Goal: Check status: Check status

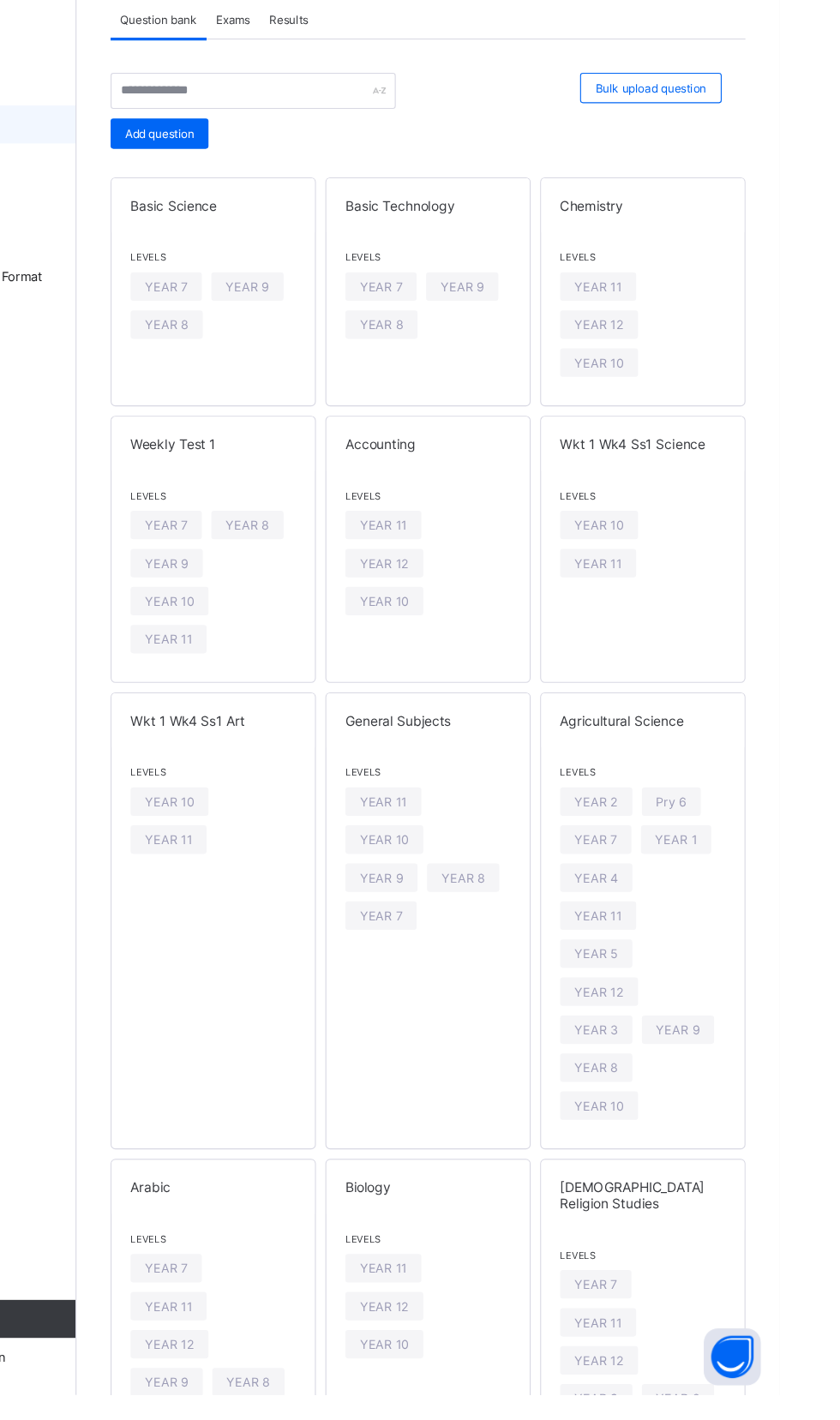
click at [412, 184] on span "Results" at bounding box center [397, 180] width 35 height 13
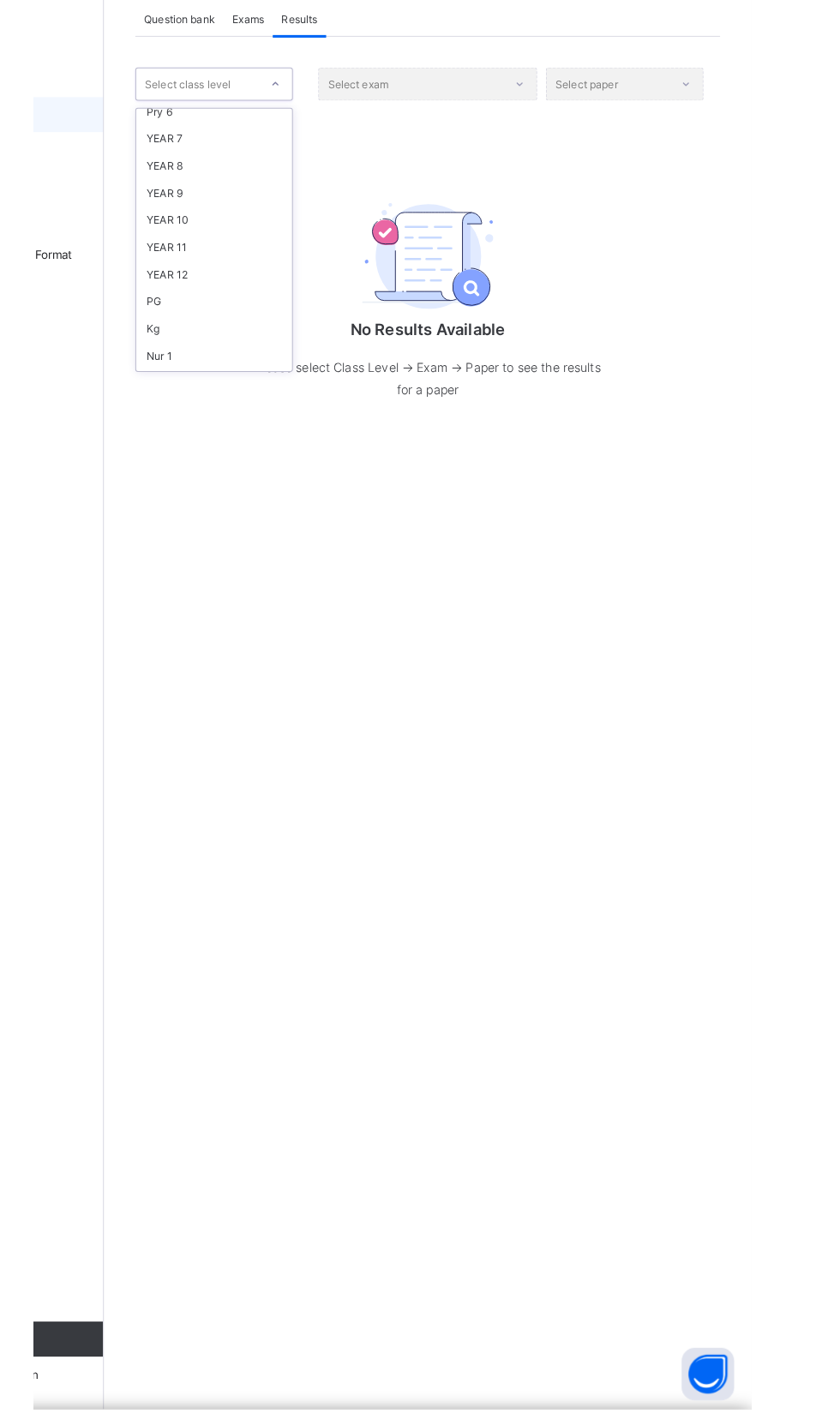
scroll to position [245, 0]
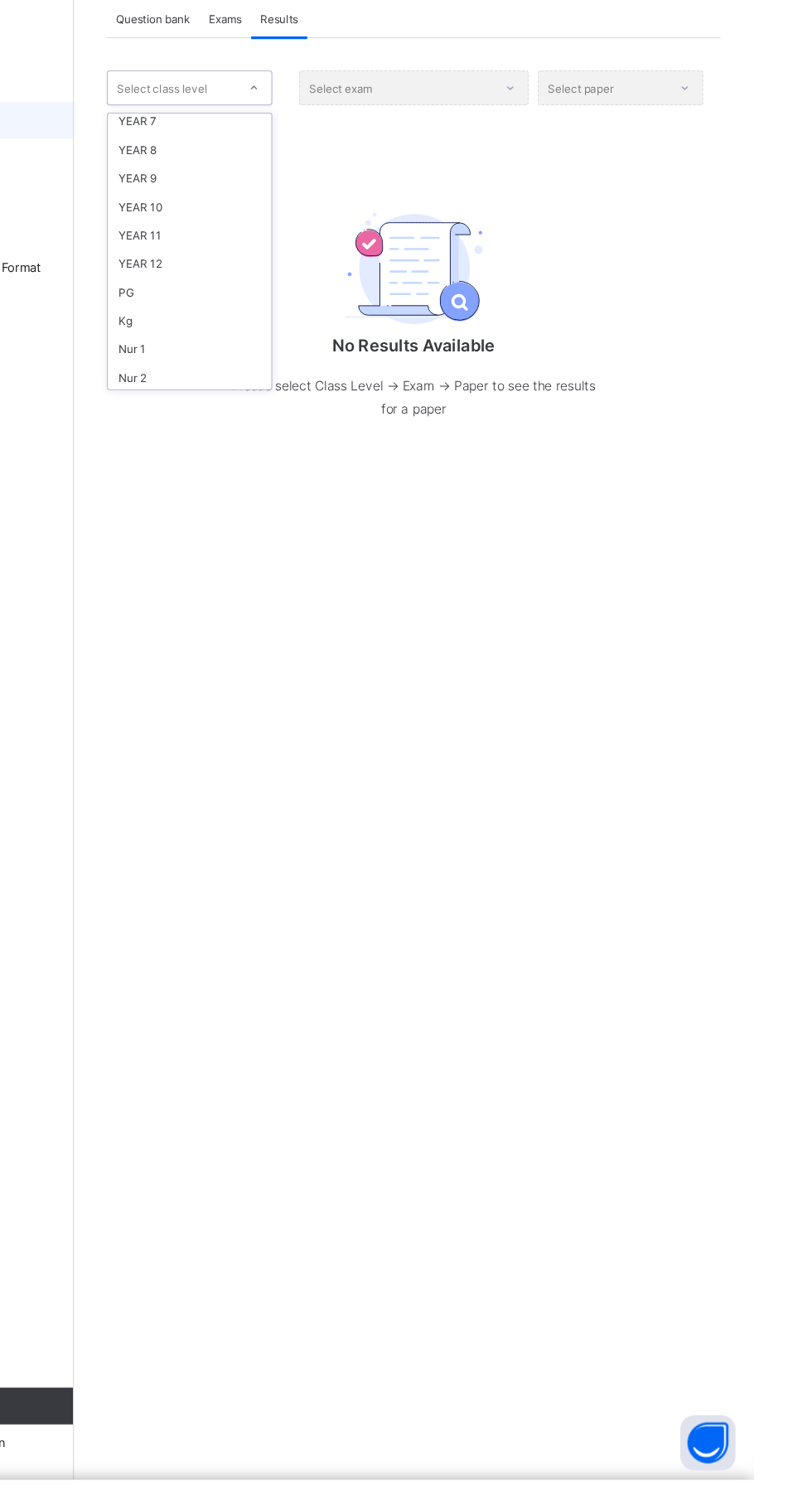
click at [288, 398] on div "YEAR 12" at bounding box center [303, 394] width 148 height 25
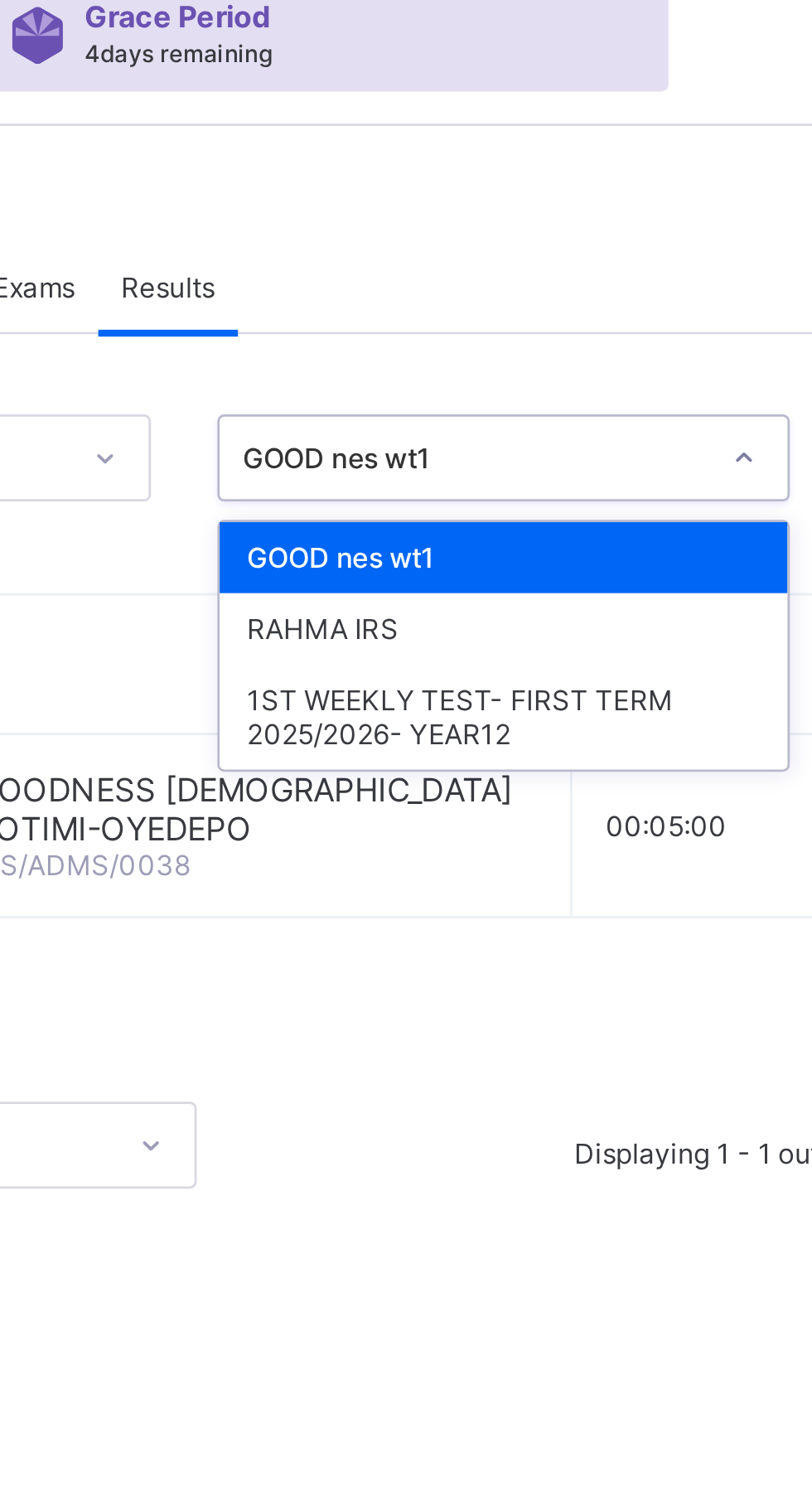
click at [513, 329] on div "1ST WEEKLY TEST- FIRST TERM 2025/2026- YEAR12" at bounding box center [505, 329] width 205 height 38
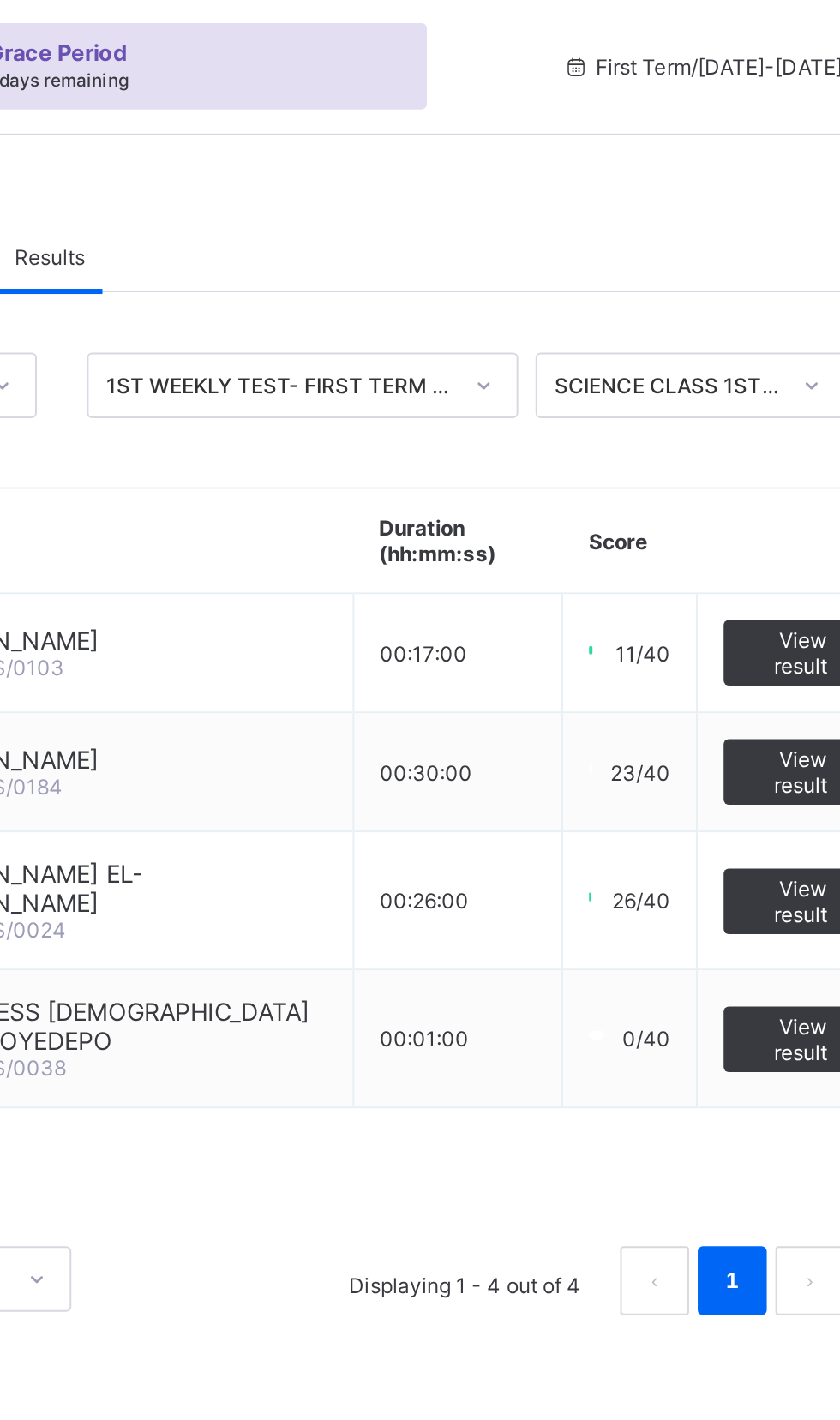
click at [754, 496] on span "View result" at bounding box center [764, 500] width 39 height 25
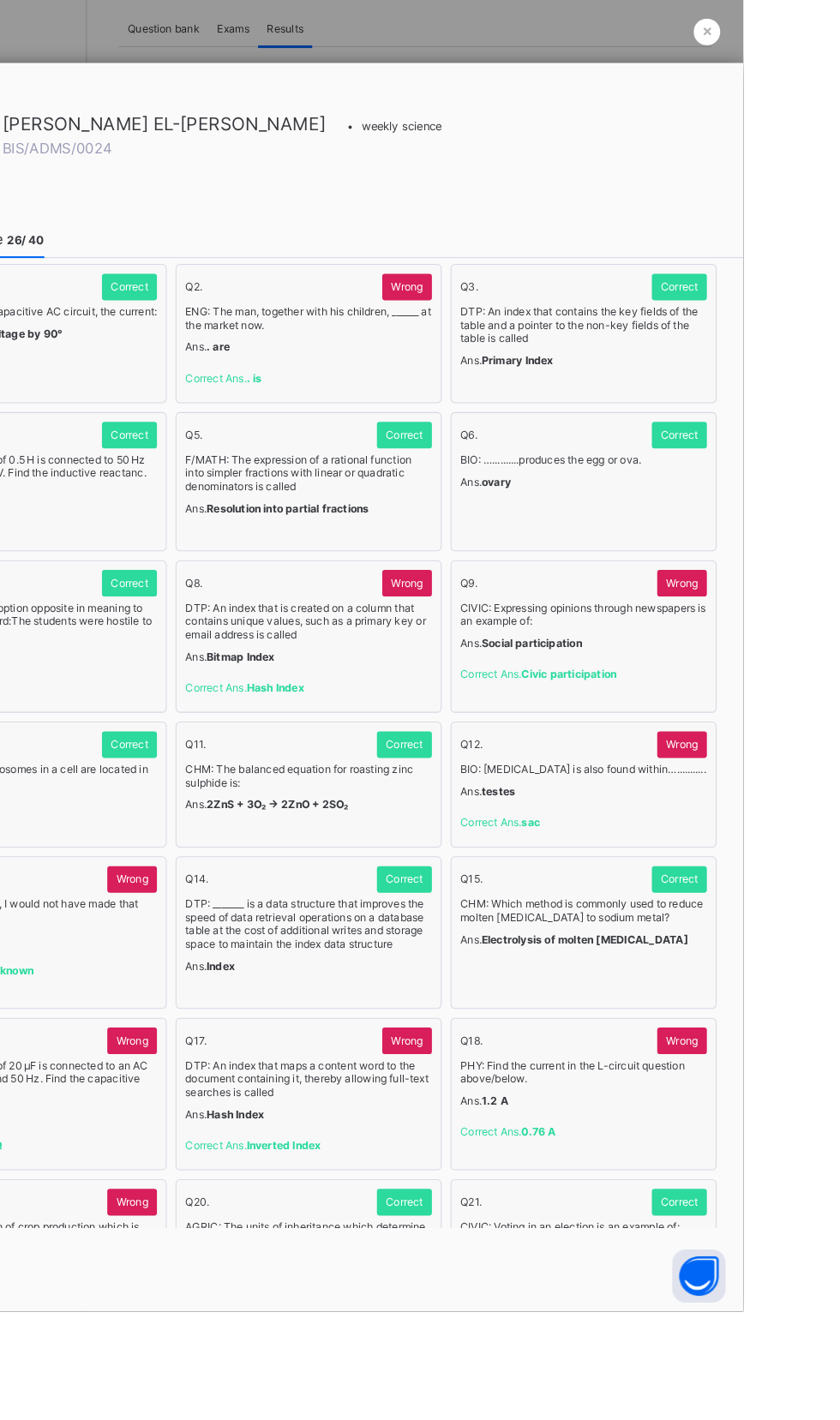
scroll to position [0, 0]
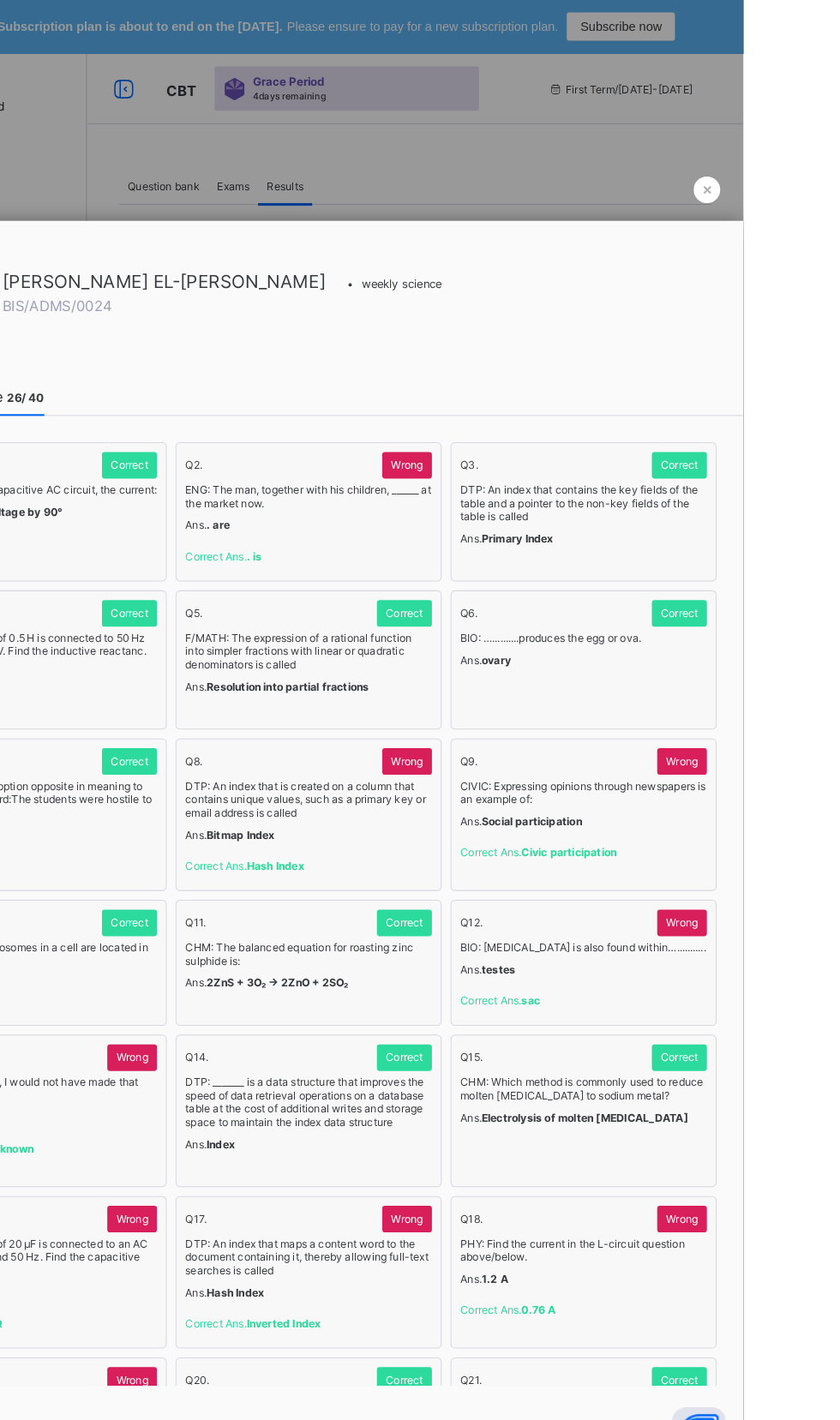
click at [839, 148] on div at bounding box center [420, 710] width 840 height 1420
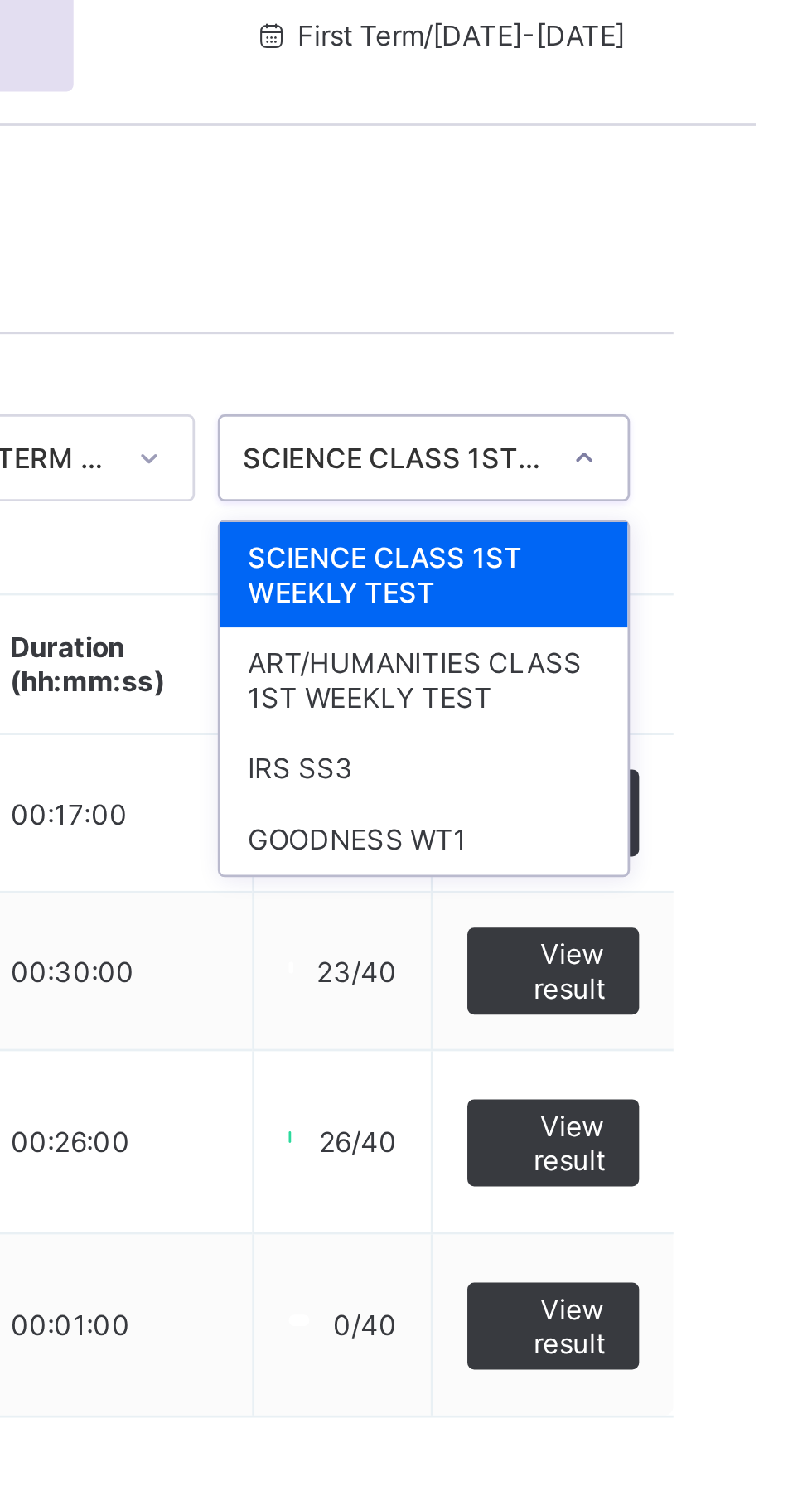
click at [693, 320] on div "ART/HUMANITIES CLASS 1ST WEEKLY TEST" at bounding box center [692, 316] width 148 height 38
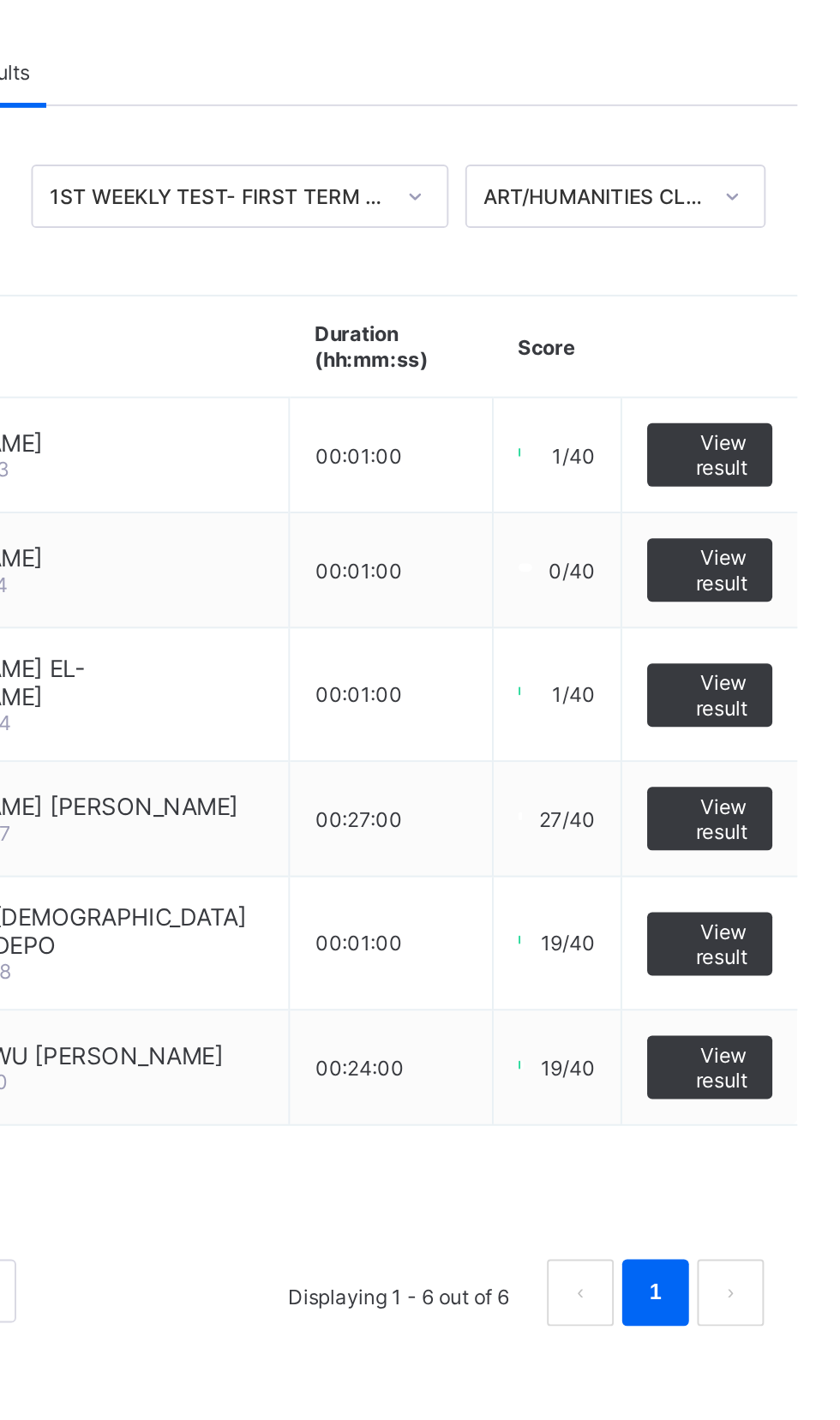
click at [759, 556] on span "View result" at bounding box center [764, 564] width 39 height 25
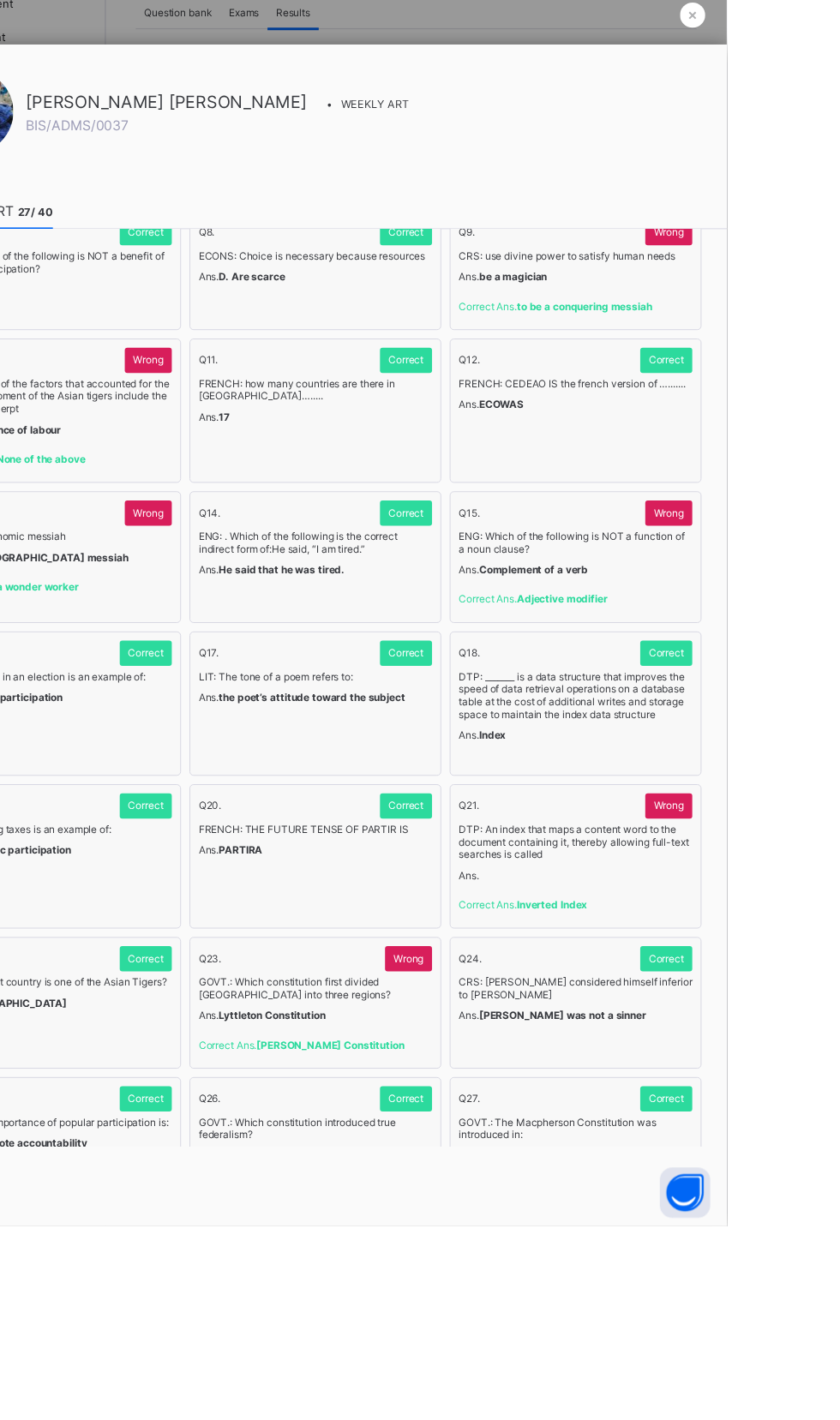
scroll to position [290, 0]
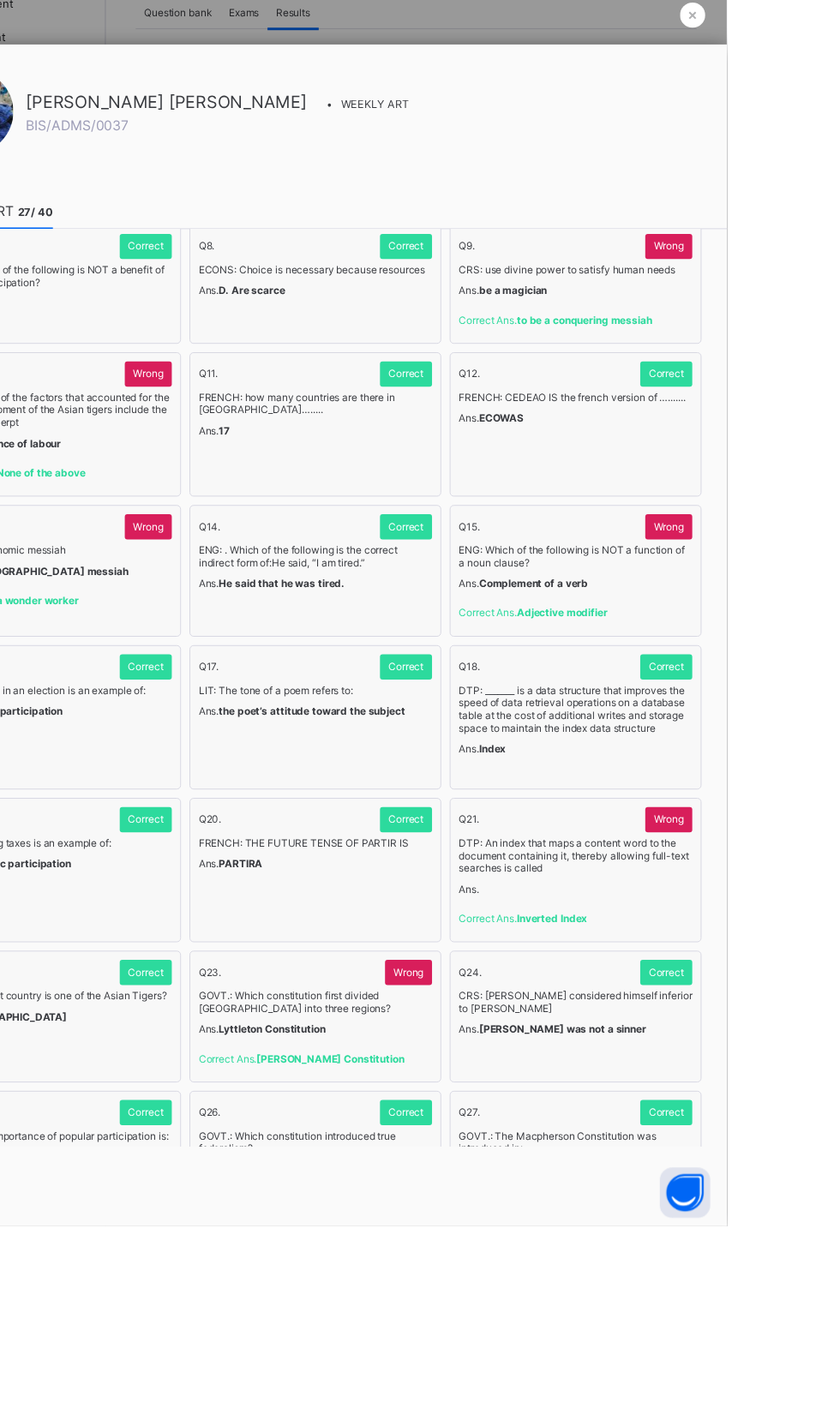
click at [839, 438] on div at bounding box center [420, 710] width 840 height 1420
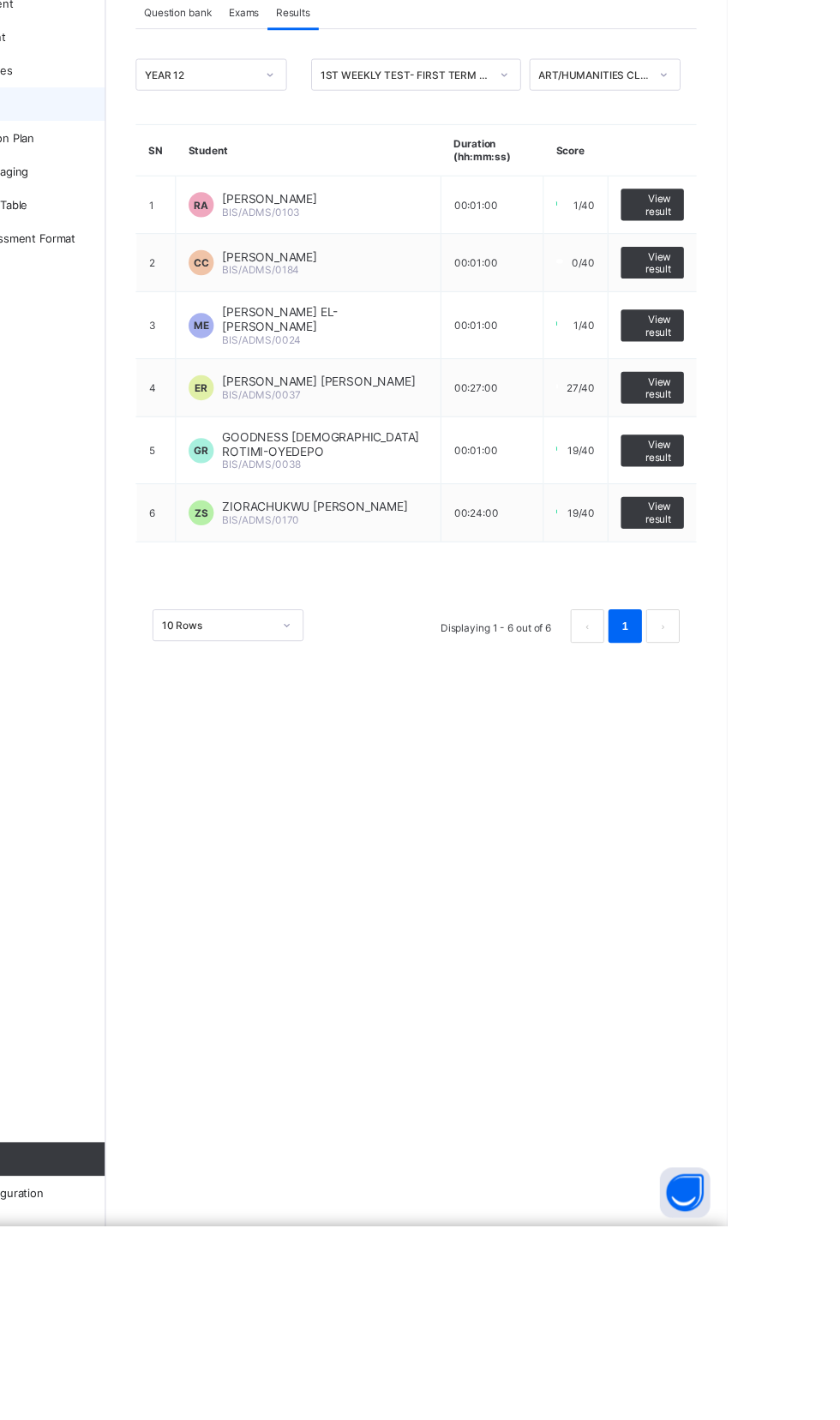
scroll to position [0, 0]
click at [751, 698] on span "View result" at bounding box center [764, 691] width 39 height 25
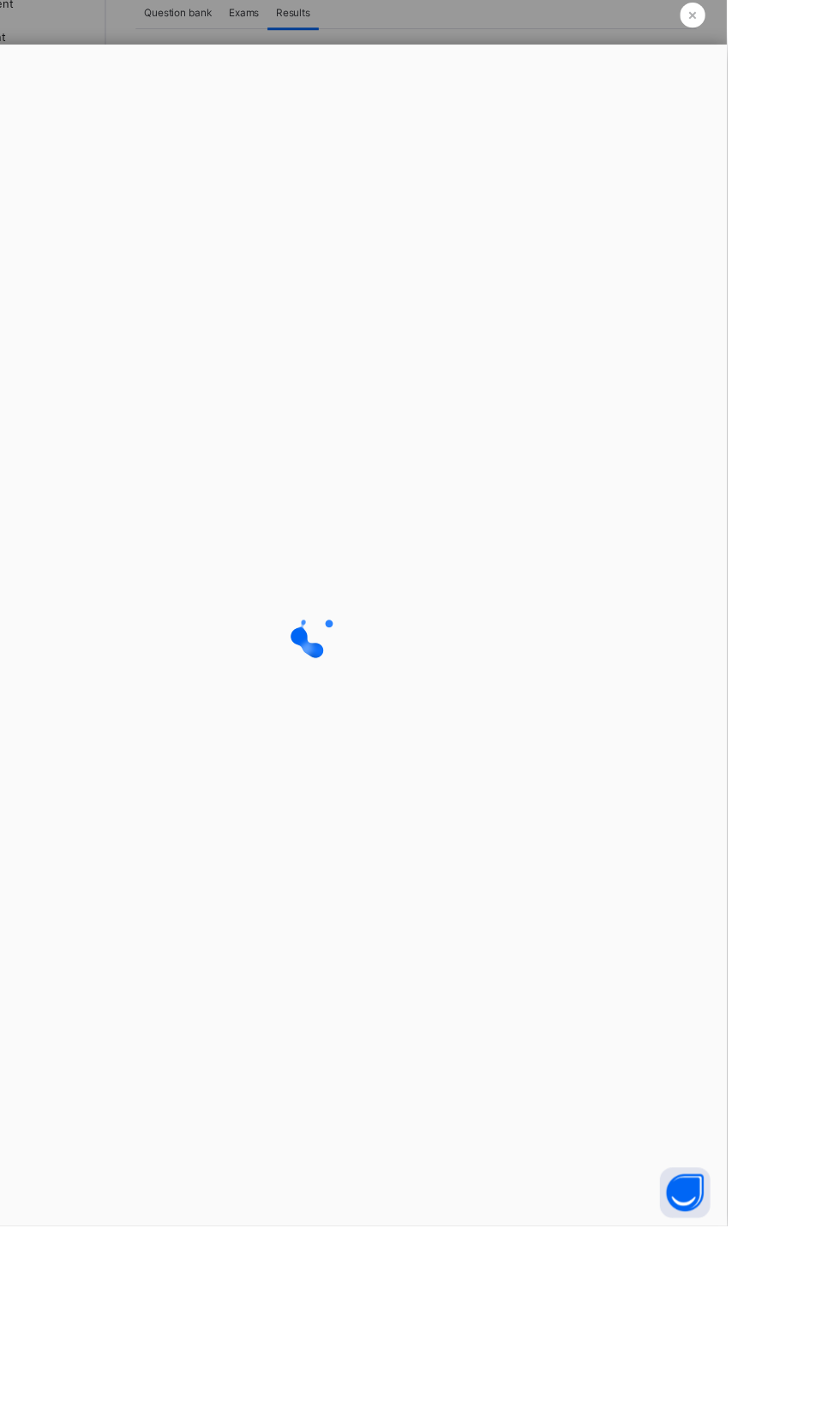
click at [839, 440] on div at bounding box center [420, 710] width 840 height 1420
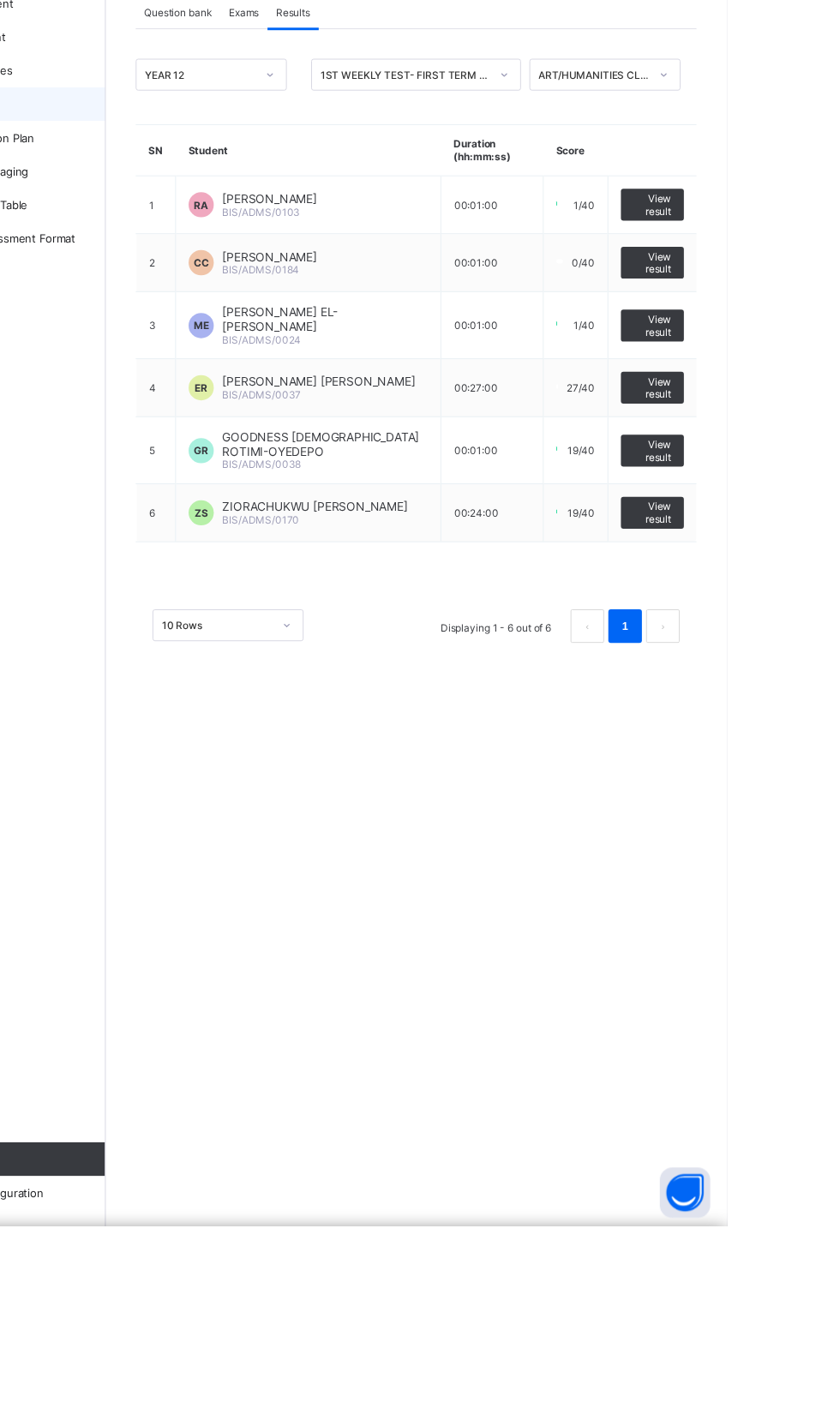
click at [746, 698] on span "View result" at bounding box center [764, 691] width 39 height 25
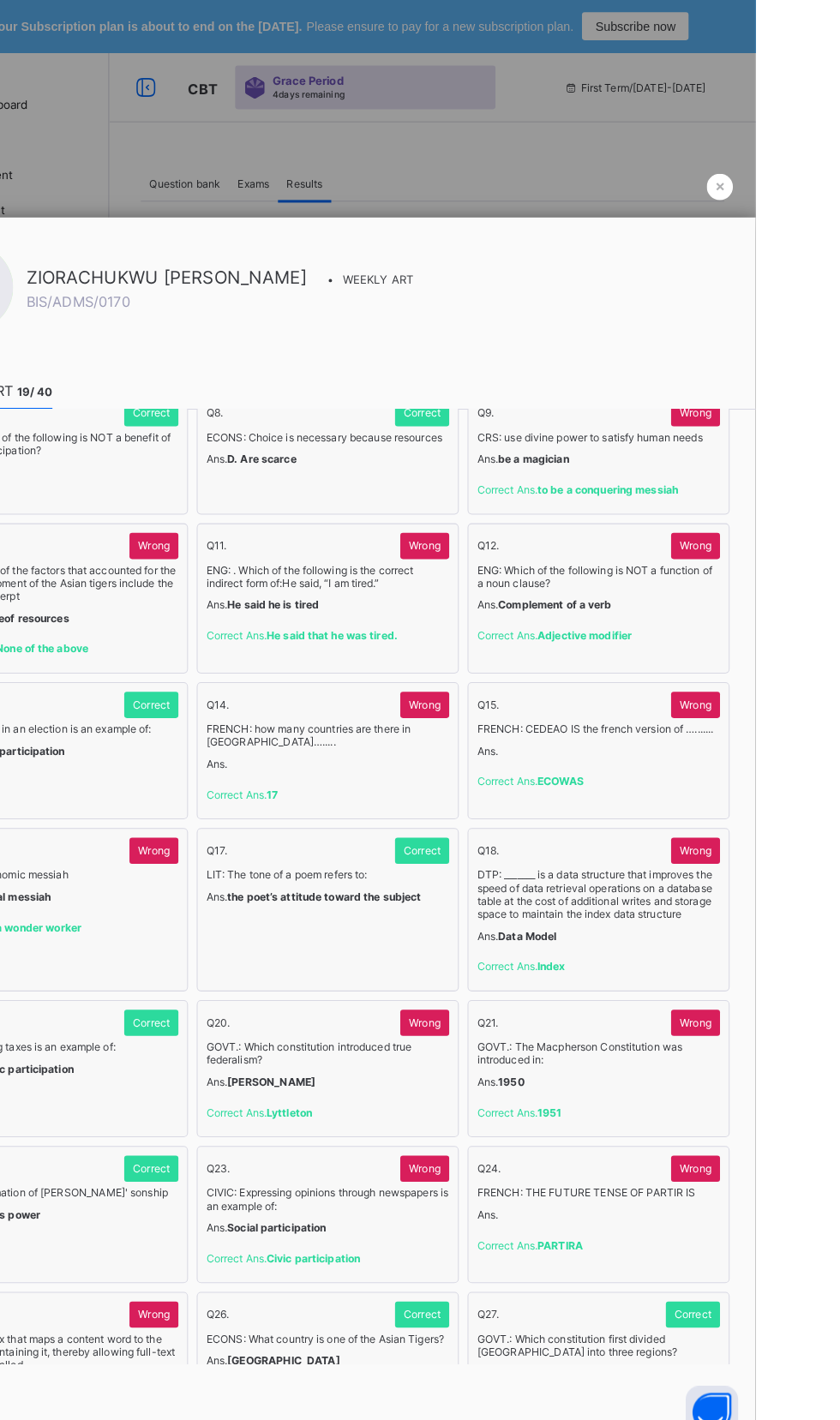
scroll to position [230, 0]
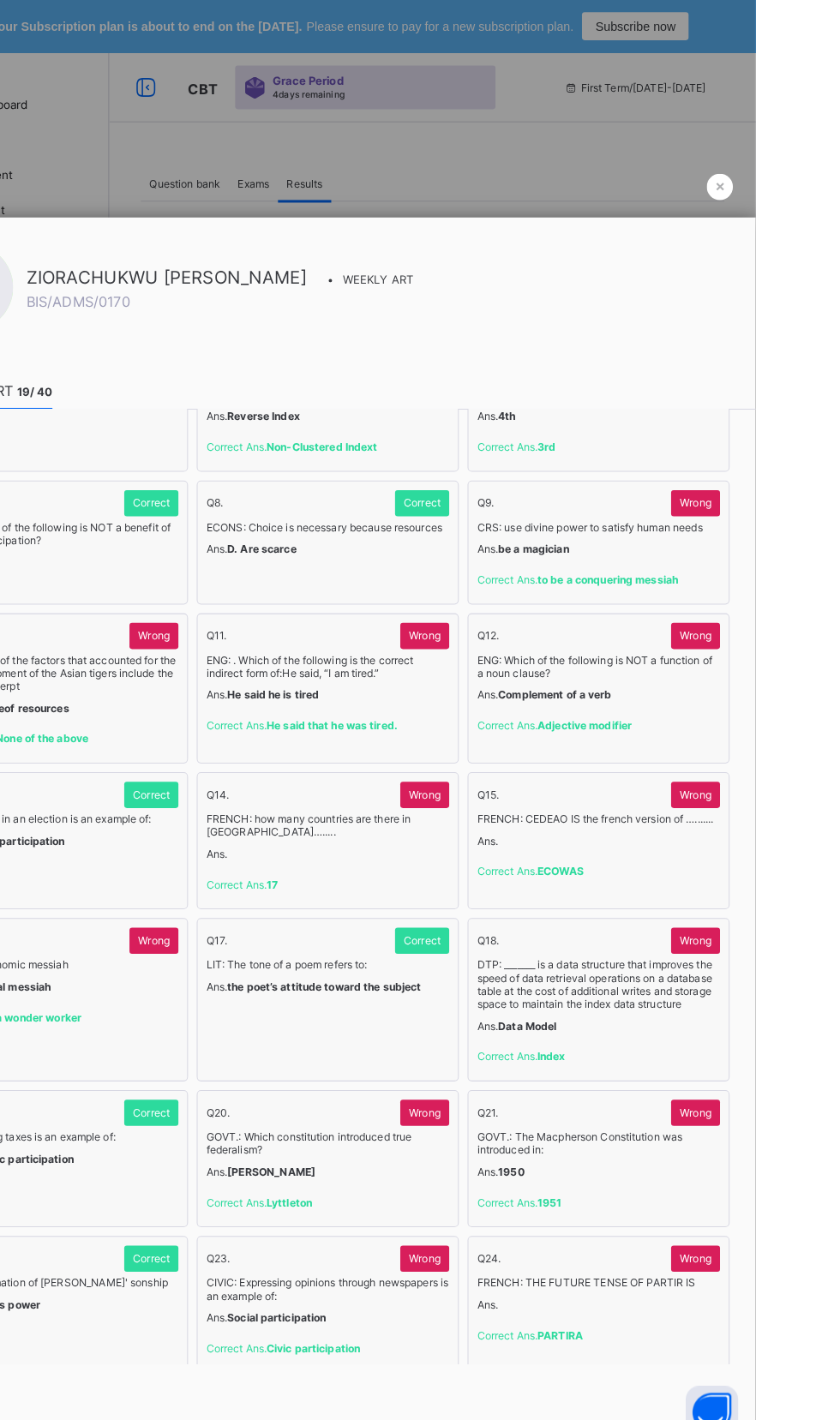
click at [839, 168] on div at bounding box center [420, 710] width 840 height 1420
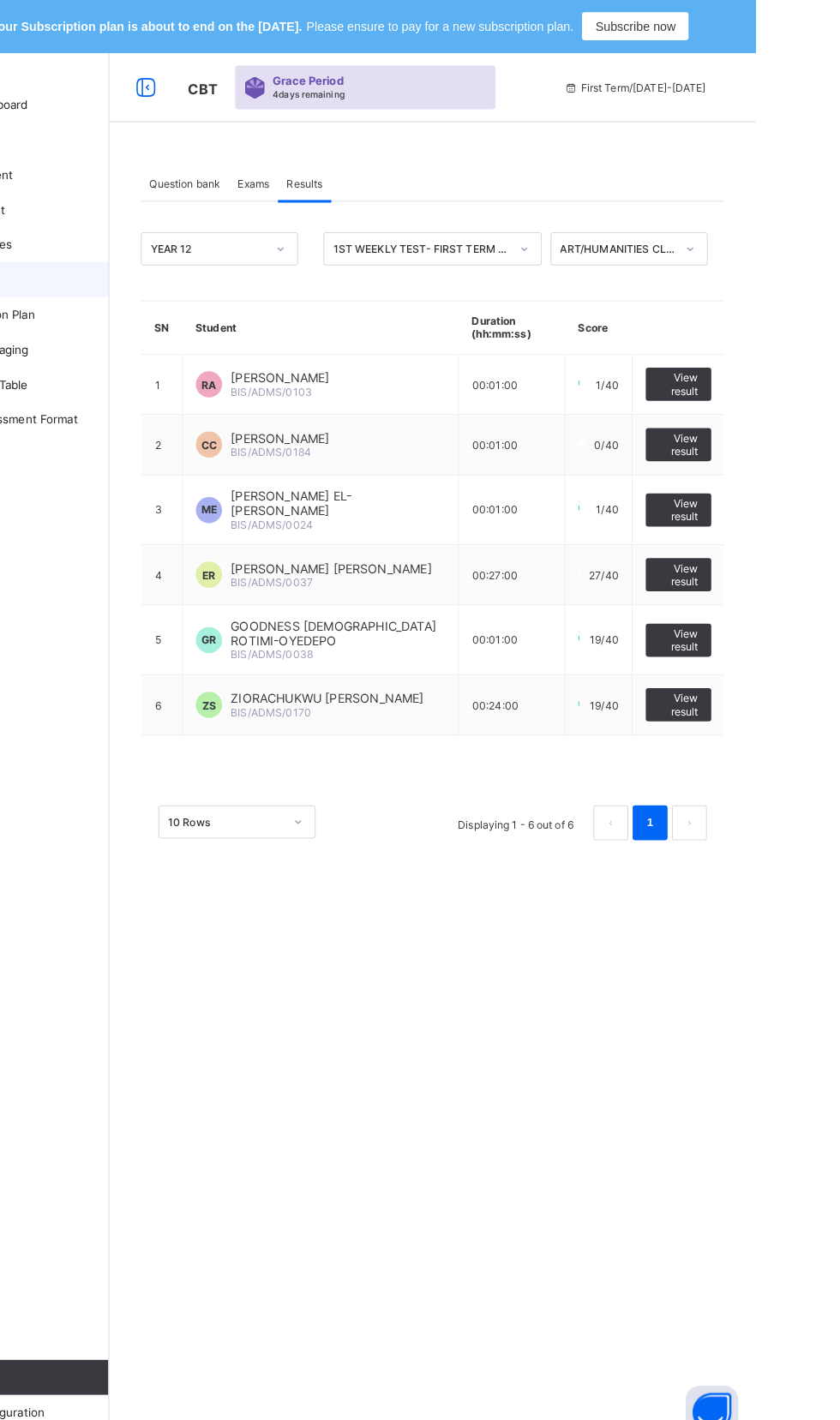
scroll to position [0, 0]
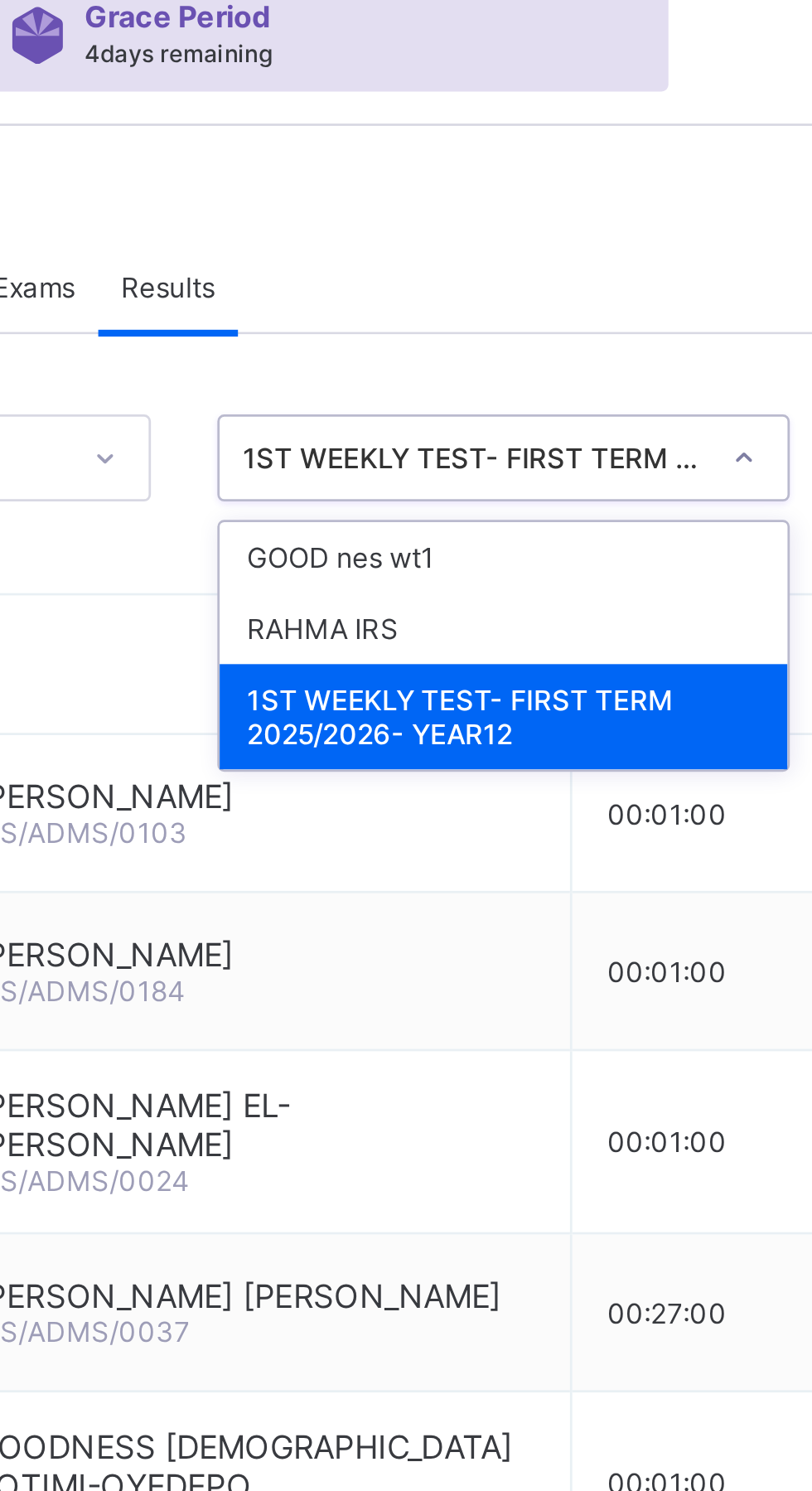
click at [459, 277] on div "GOOD nes wt1" at bounding box center [505, 272] width 205 height 25
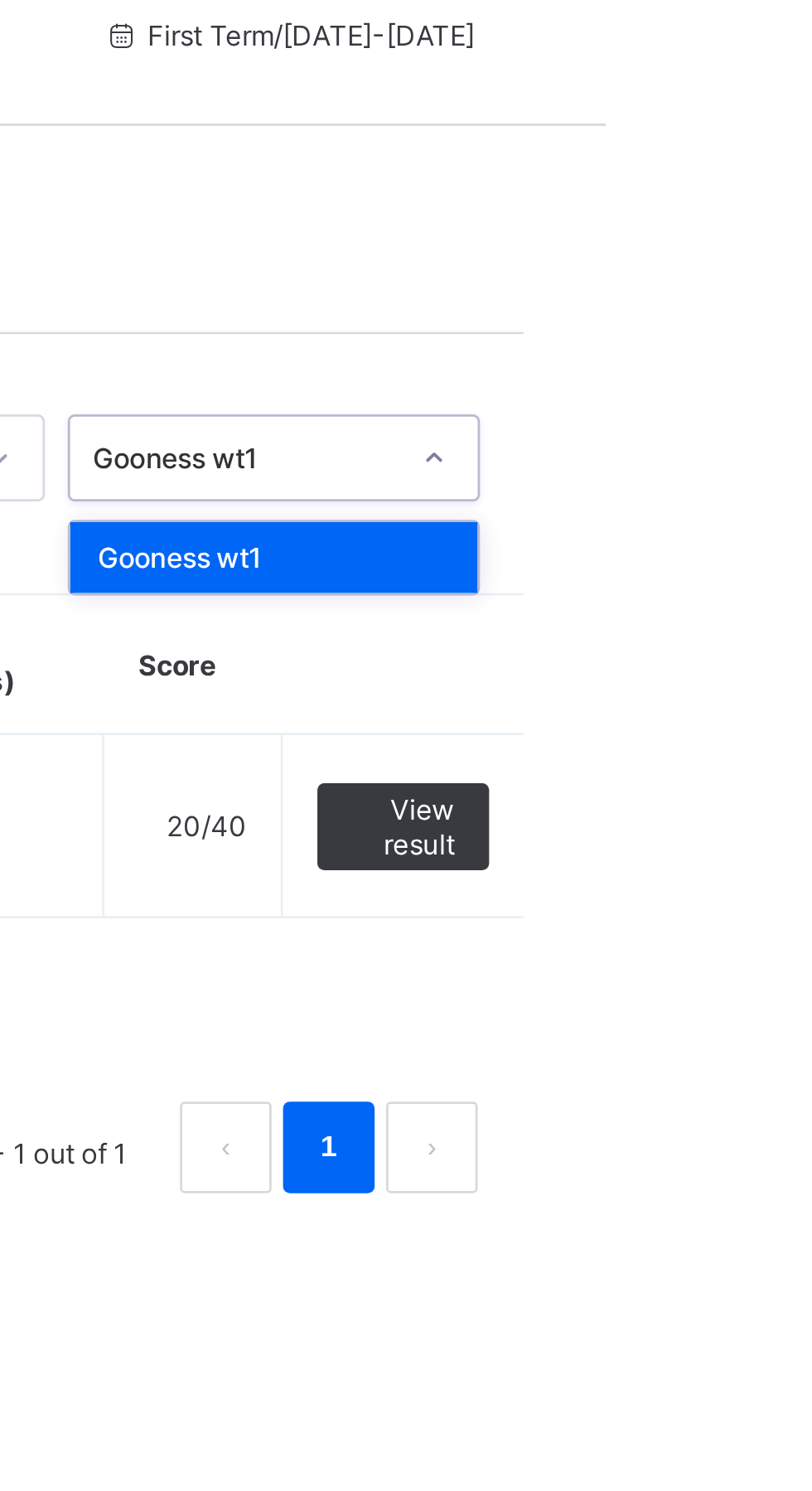
click at [737, 363] on span "View result" at bounding box center [739, 369] width 38 height 24
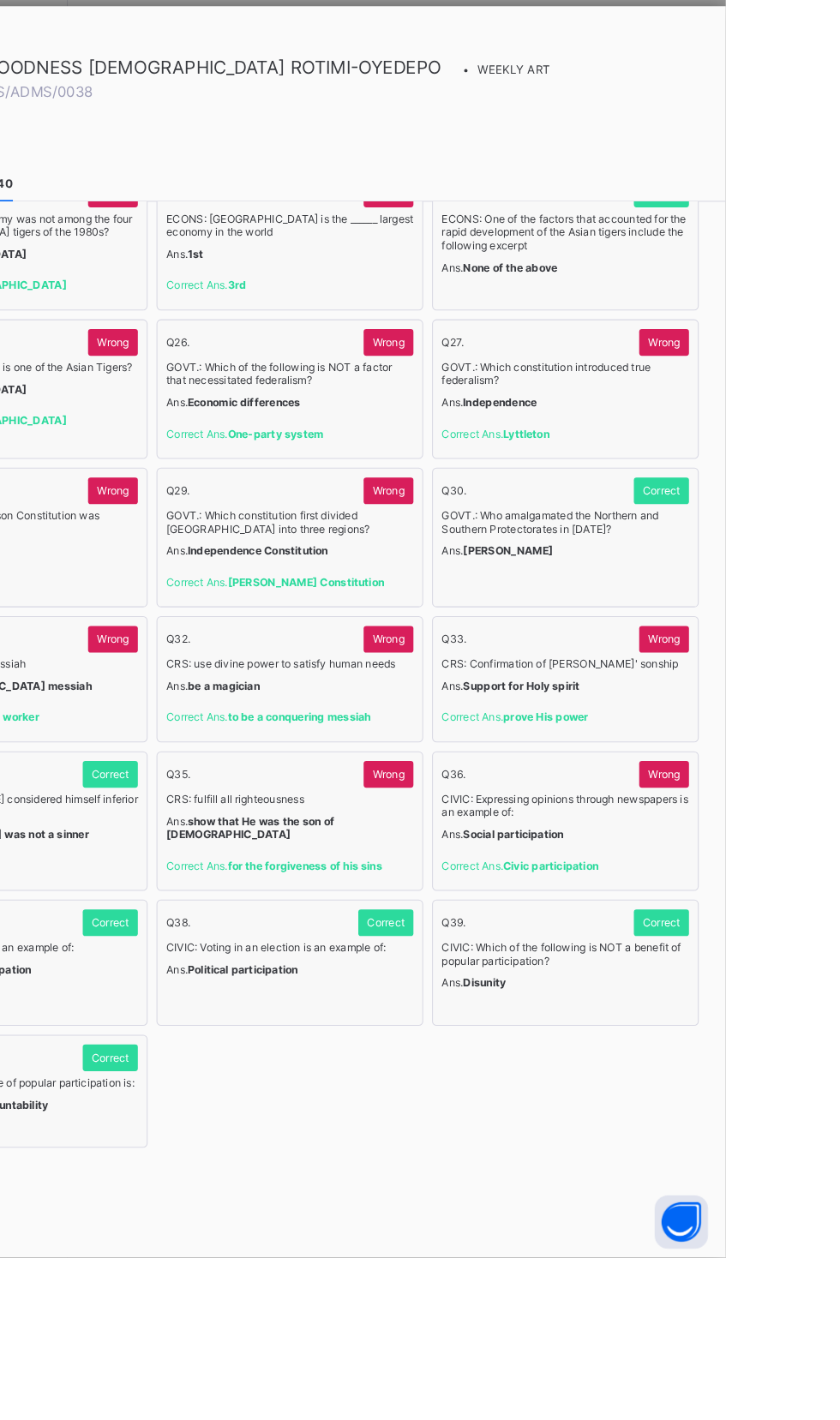
scroll to position [3241, 0]
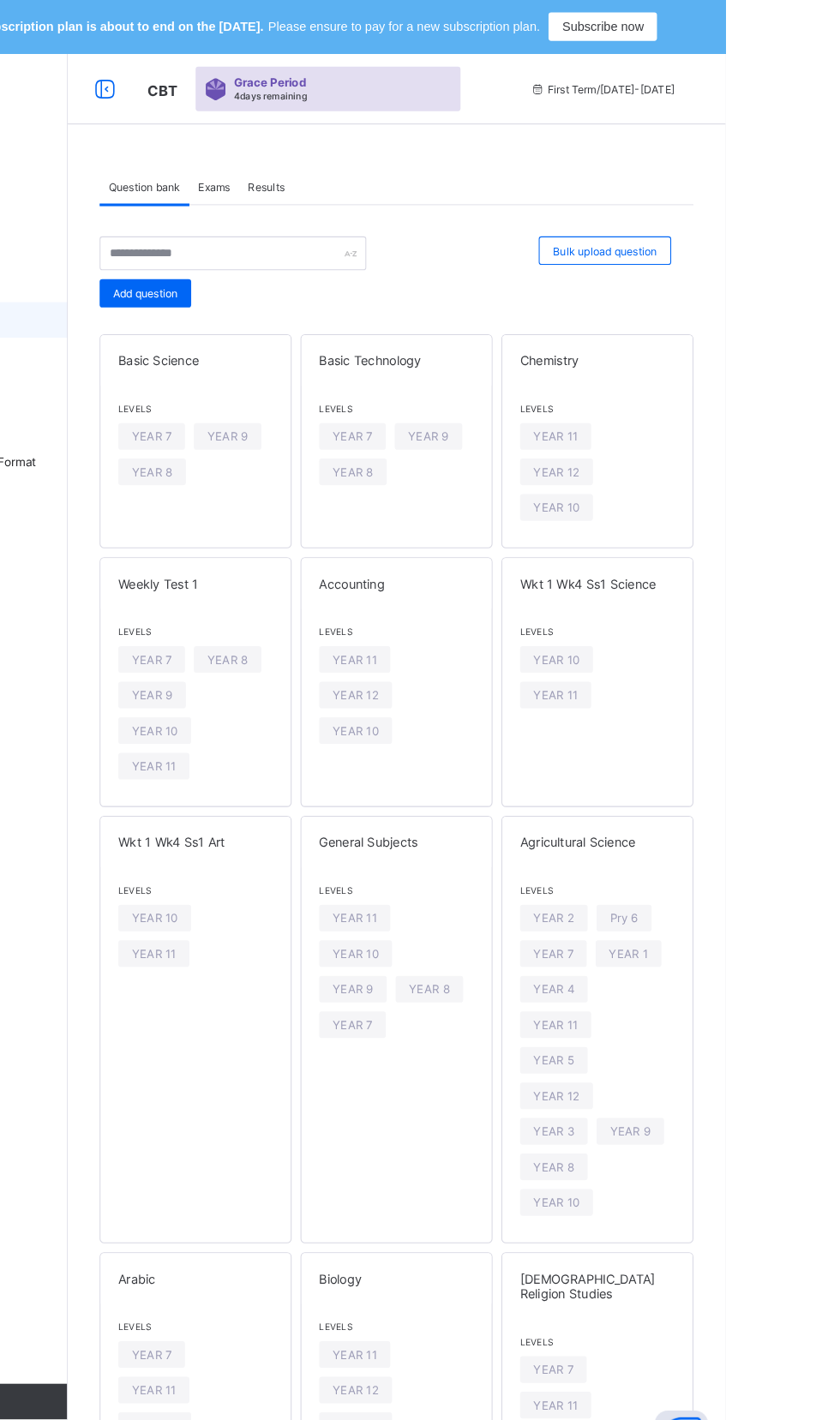
click at [402, 183] on span "Results" at bounding box center [397, 180] width 35 height 13
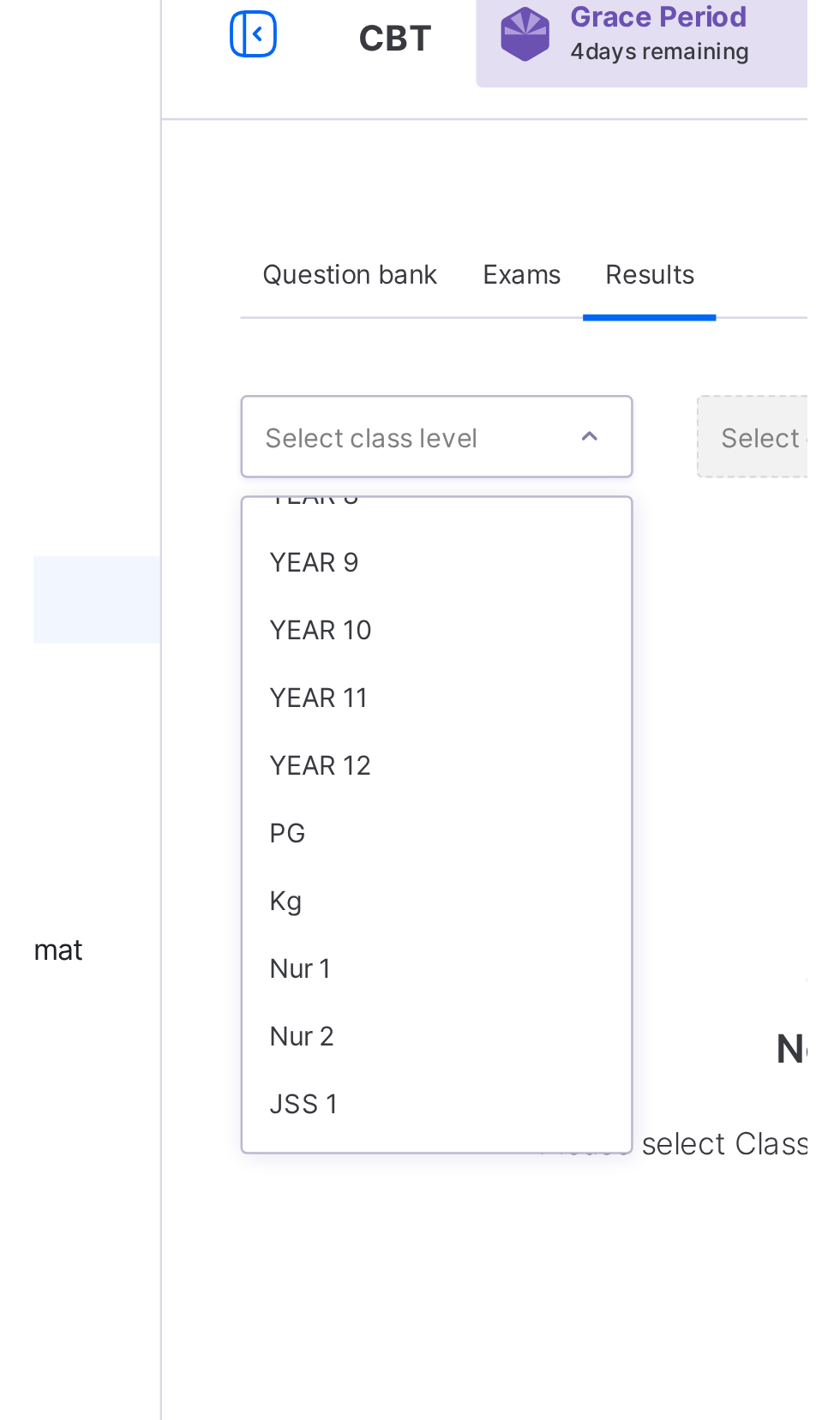
scroll to position [318, 0]
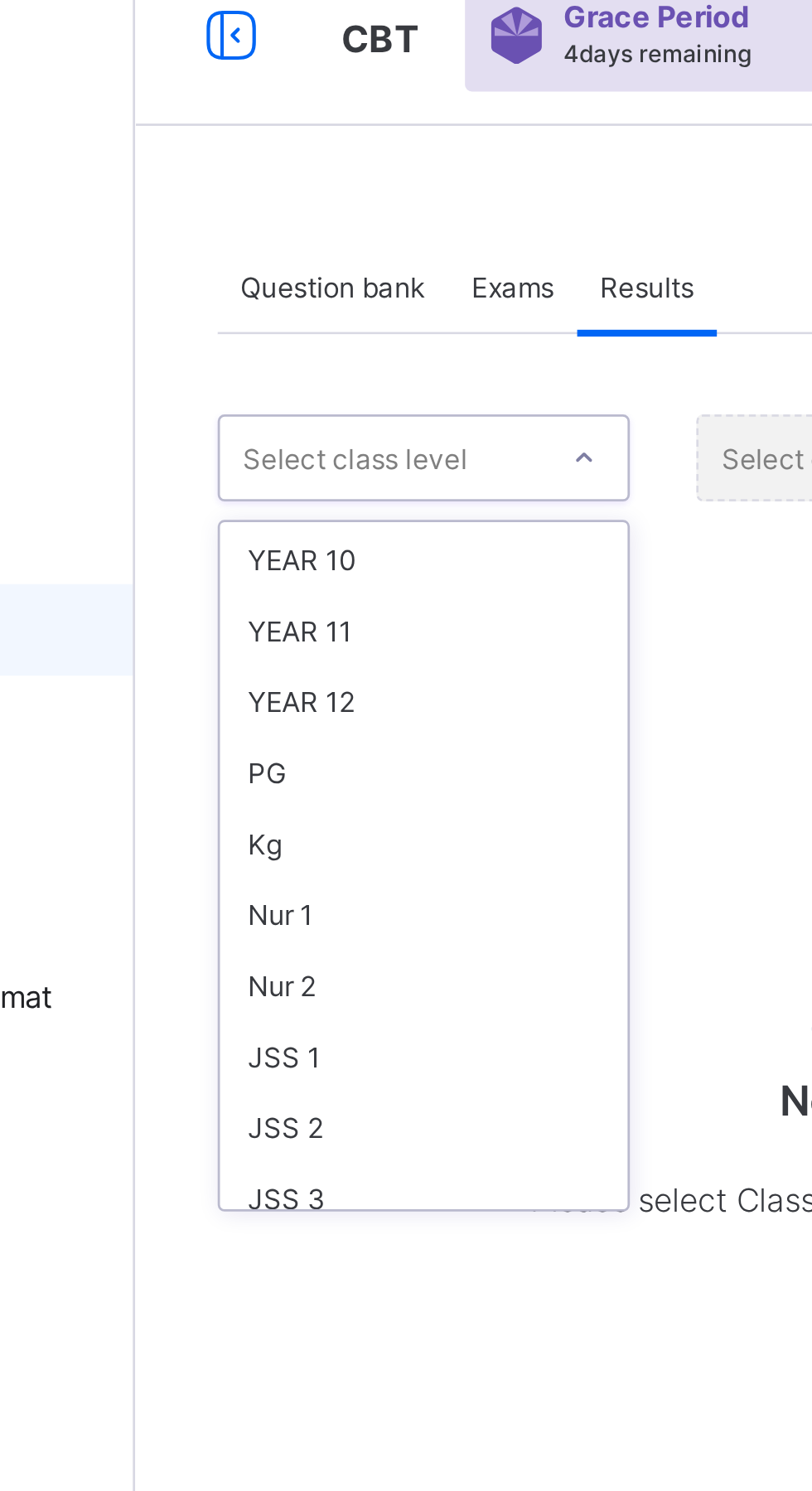
click at [277, 319] on div "YEAR 12" at bounding box center [303, 324] width 148 height 25
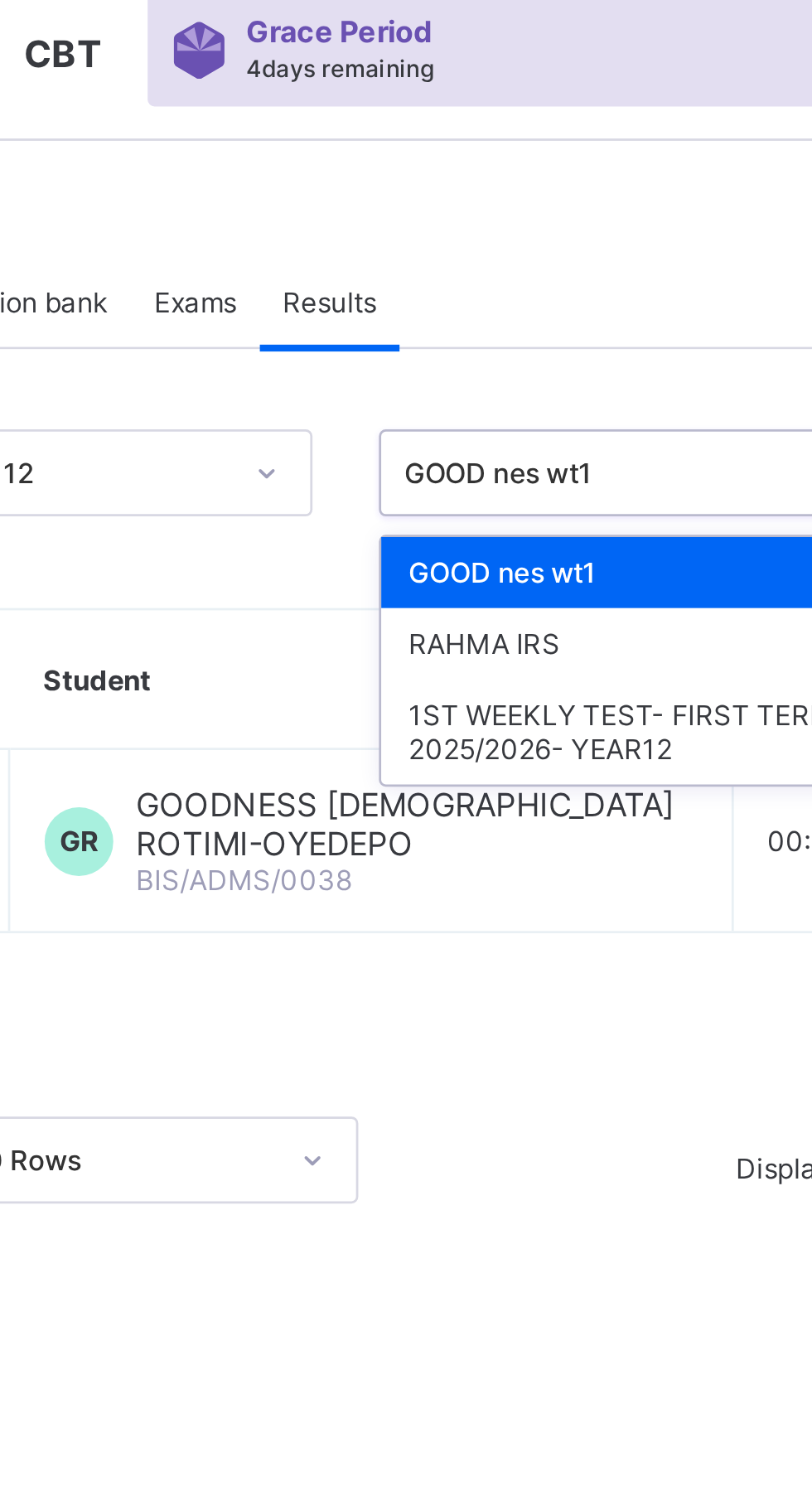
click at [429, 297] on div "RAHMA IRS" at bounding box center [505, 297] width 205 height 25
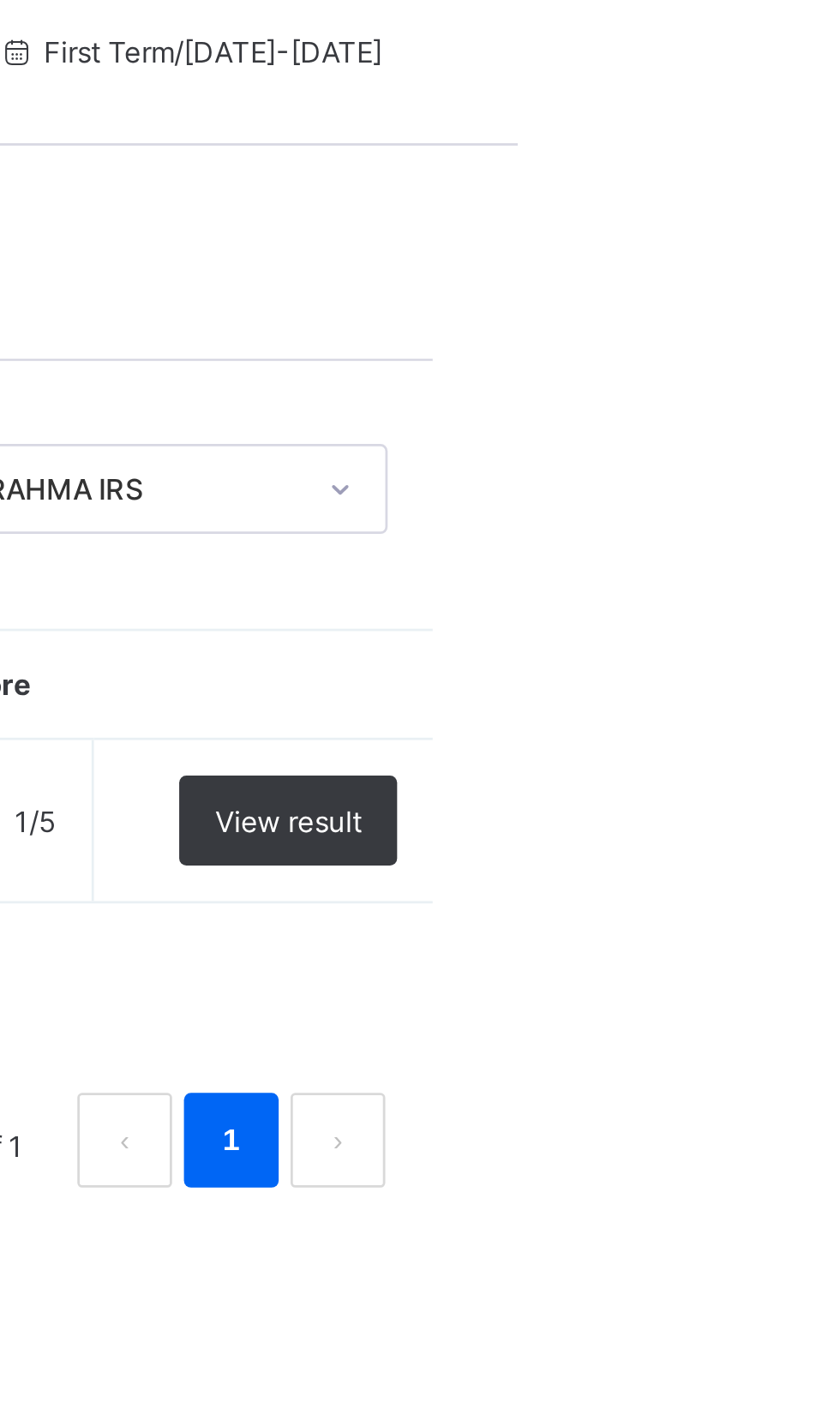
scroll to position [0, 0]
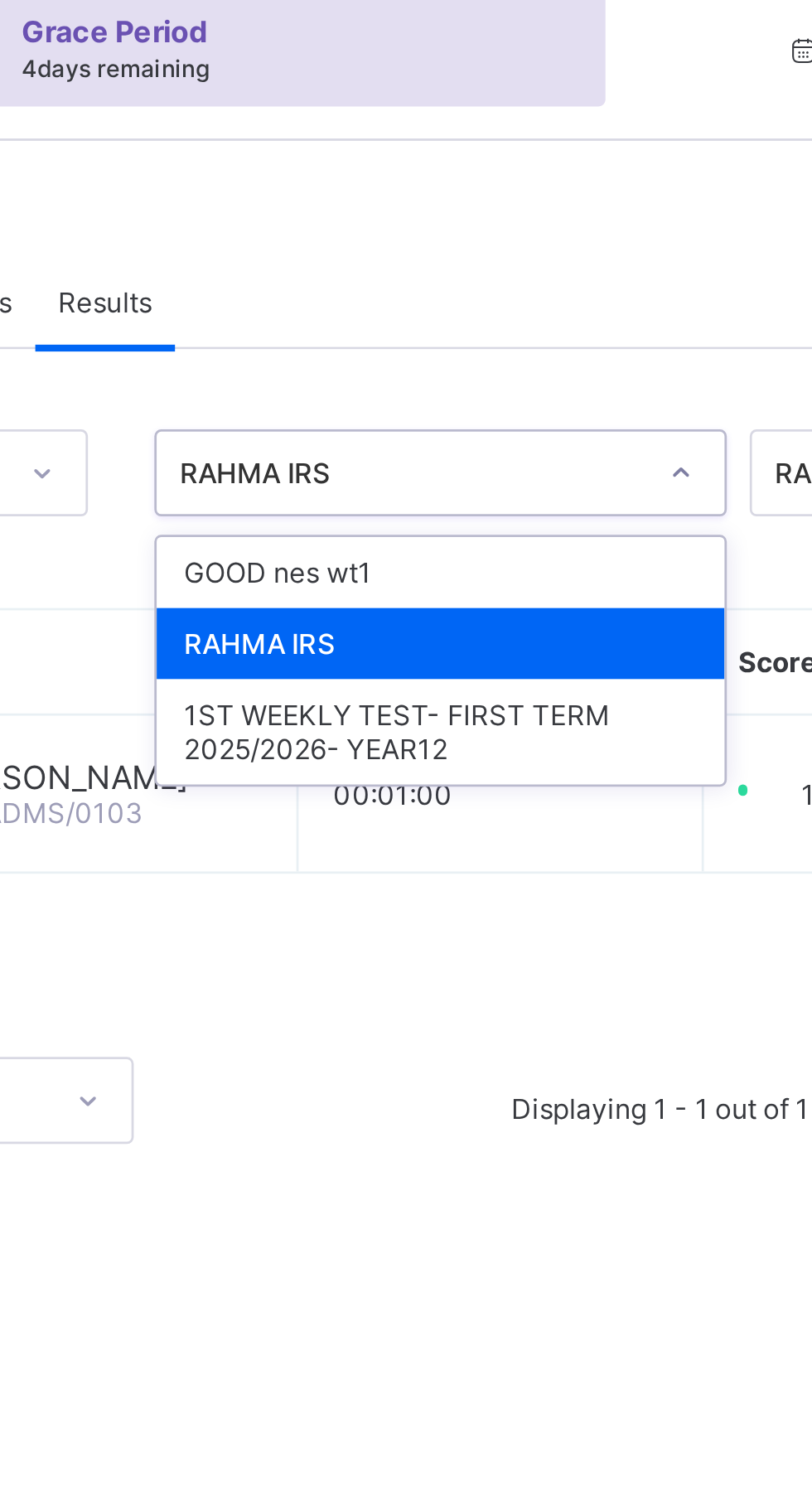
click at [495, 331] on div "1ST WEEKLY TEST- FIRST TERM 2025/2026- YEAR12" at bounding box center [505, 329] width 205 height 38
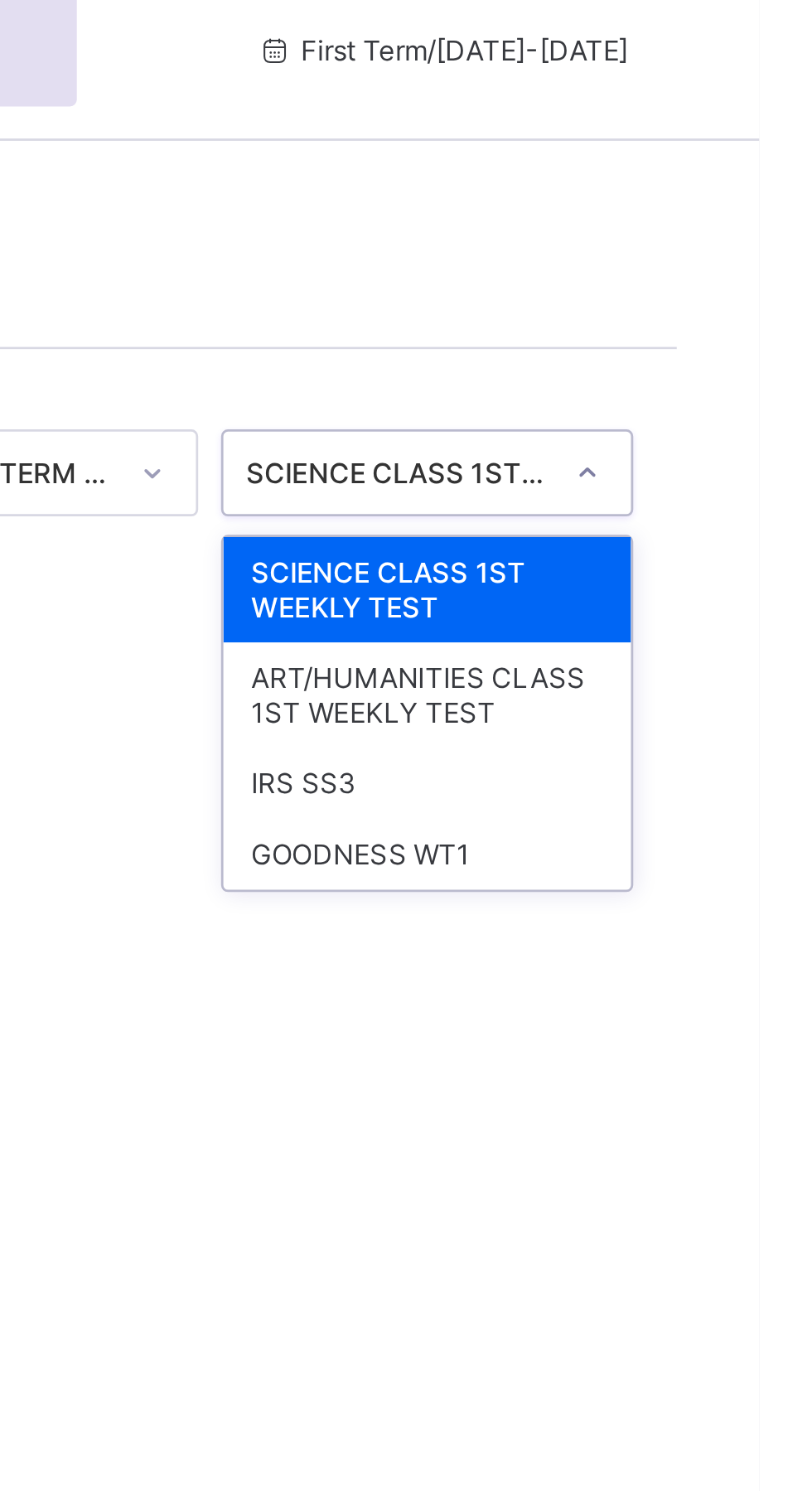
click at [640, 352] on div "IRS SS3" at bounding box center [692, 348] width 148 height 25
